Goal: Information Seeking & Learning: Learn about a topic

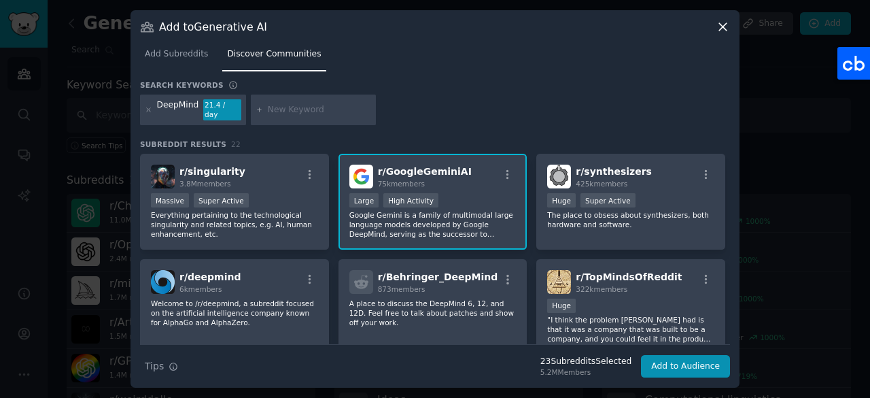
scroll to position [345, 0]
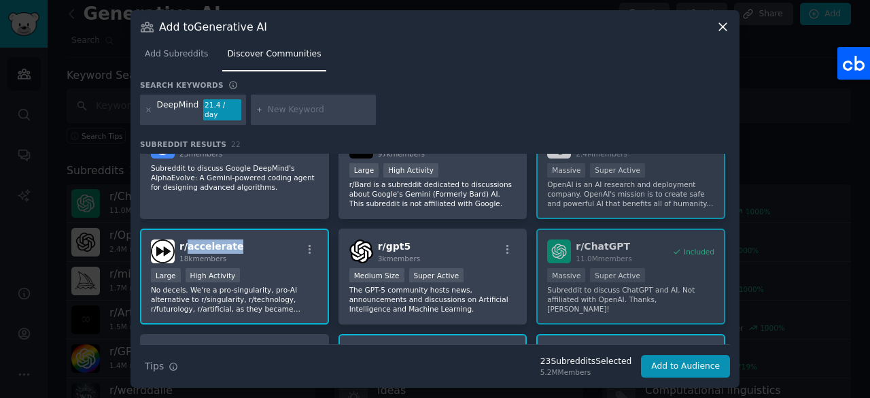
click at [727, 32] on icon at bounding box center [723, 27] width 14 height 14
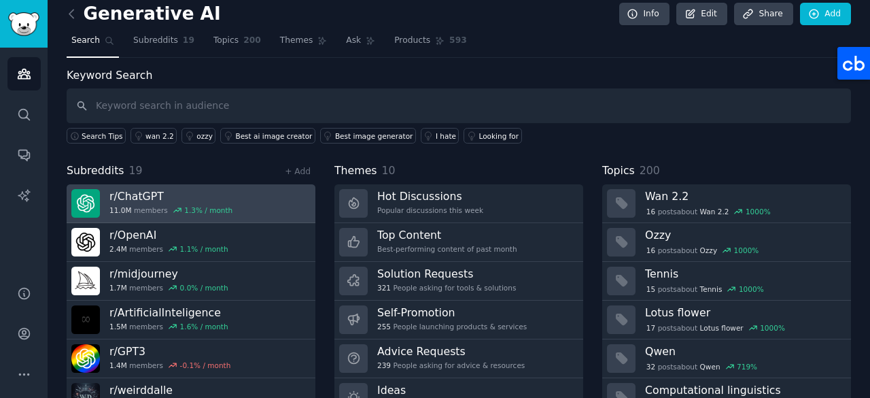
click at [239, 199] on link "r/ ChatGPT 11.0M members 1.3 % / month" at bounding box center [191, 203] width 249 height 39
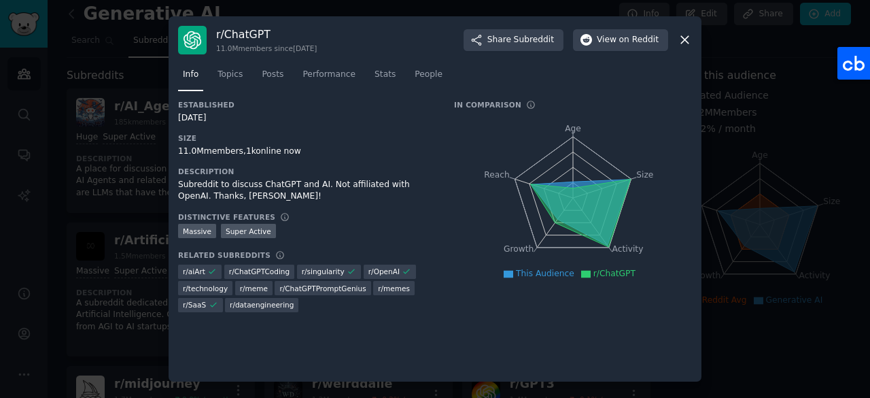
click at [674, 41] on div "r/ ChatGPT 11.0M members since [DATE] Share Subreddit View on Reddit" at bounding box center [435, 40] width 514 height 29
drag, startPoint x: 681, startPoint y: 40, endPoint x: 668, endPoint y: 41, distance: 13.0
click at [681, 41] on icon at bounding box center [685, 40] width 14 height 14
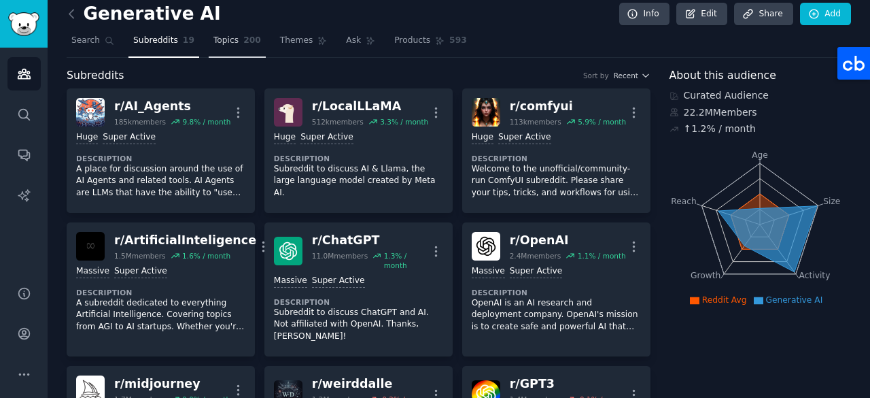
click at [230, 44] on link "Topics 200" at bounding box center [237, 44] width 57 height 28
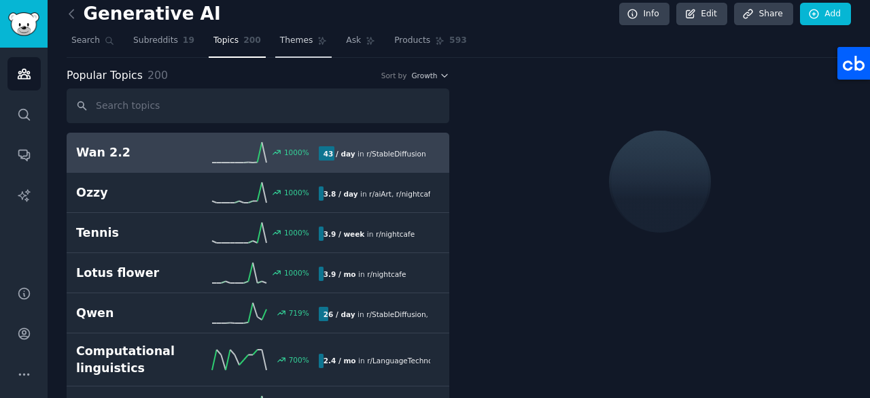
click at [287, 42] on span "Themes" at bounding box center [296, 41] width 33 height 12
